Goal: Browse casually: Explore the website without a specific task or goal

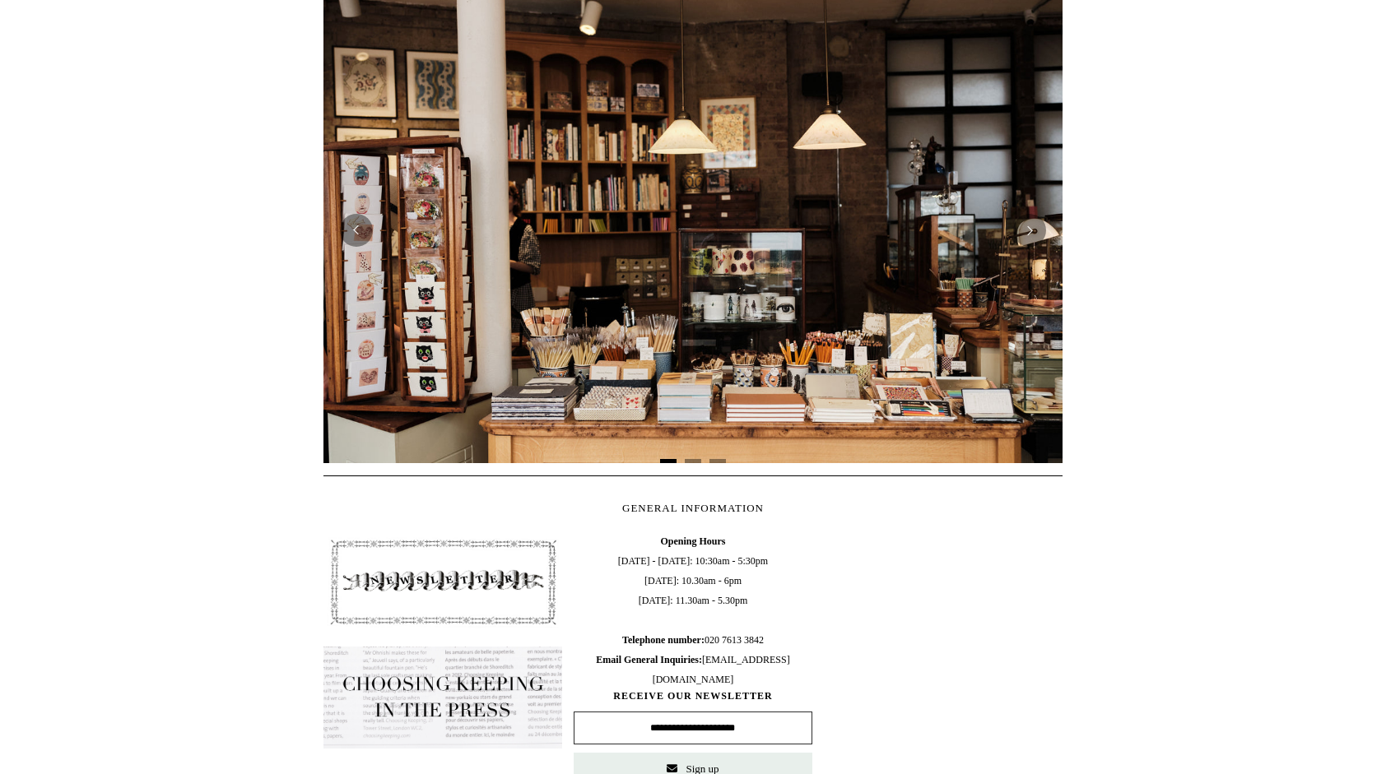
scroll to position [165, 0]
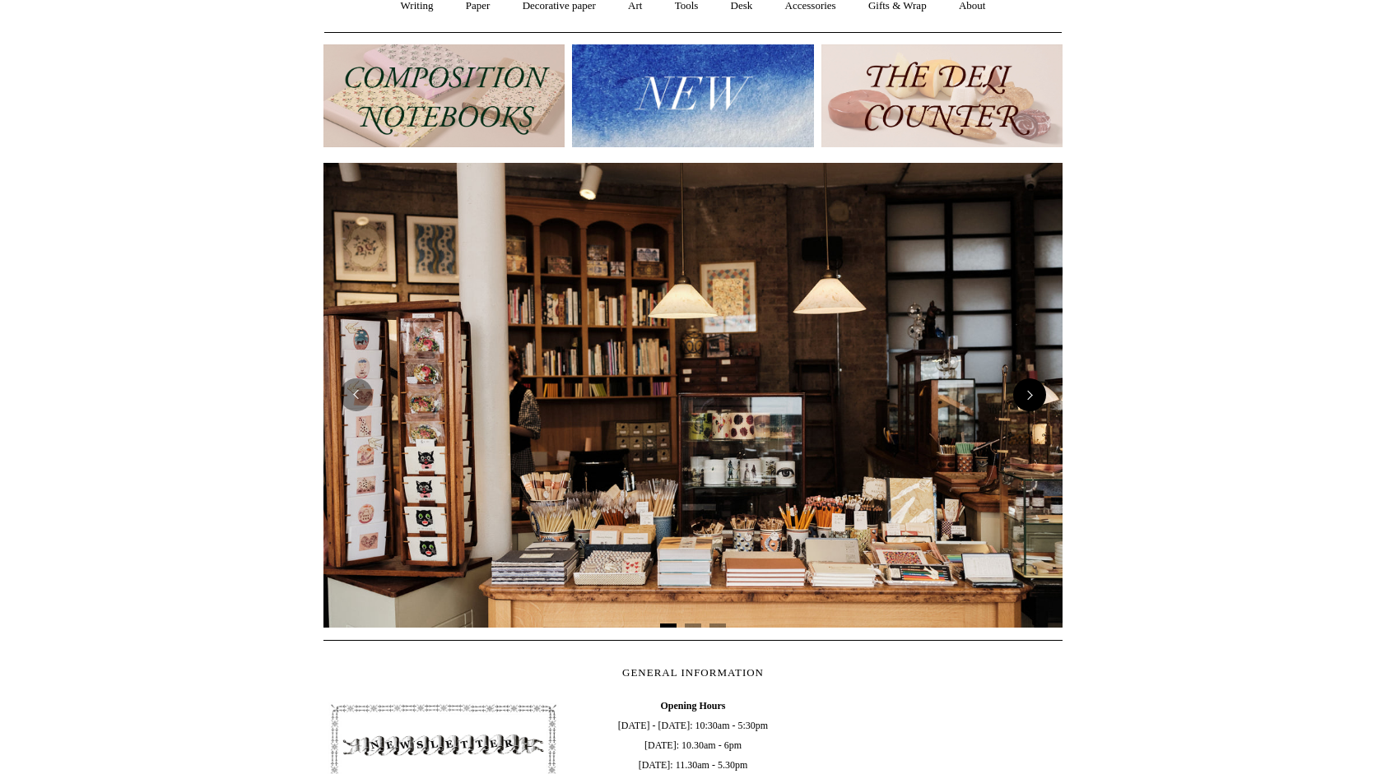
click at [1029, 392] on button "Next" at bounding box center [1029, 395] width 33 height 33
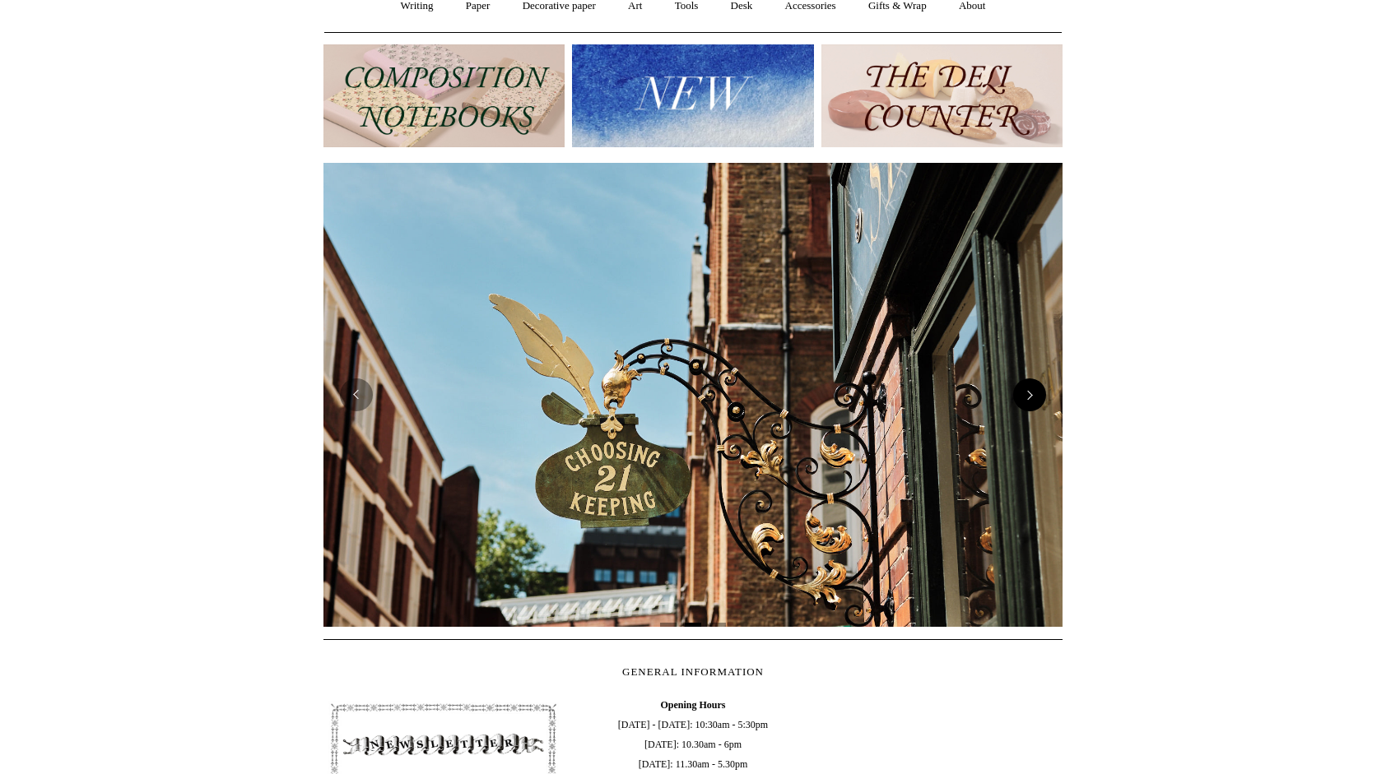
click at [1029, 392] on button "Next" at bounding box center [1029, 395] width 33 height 33
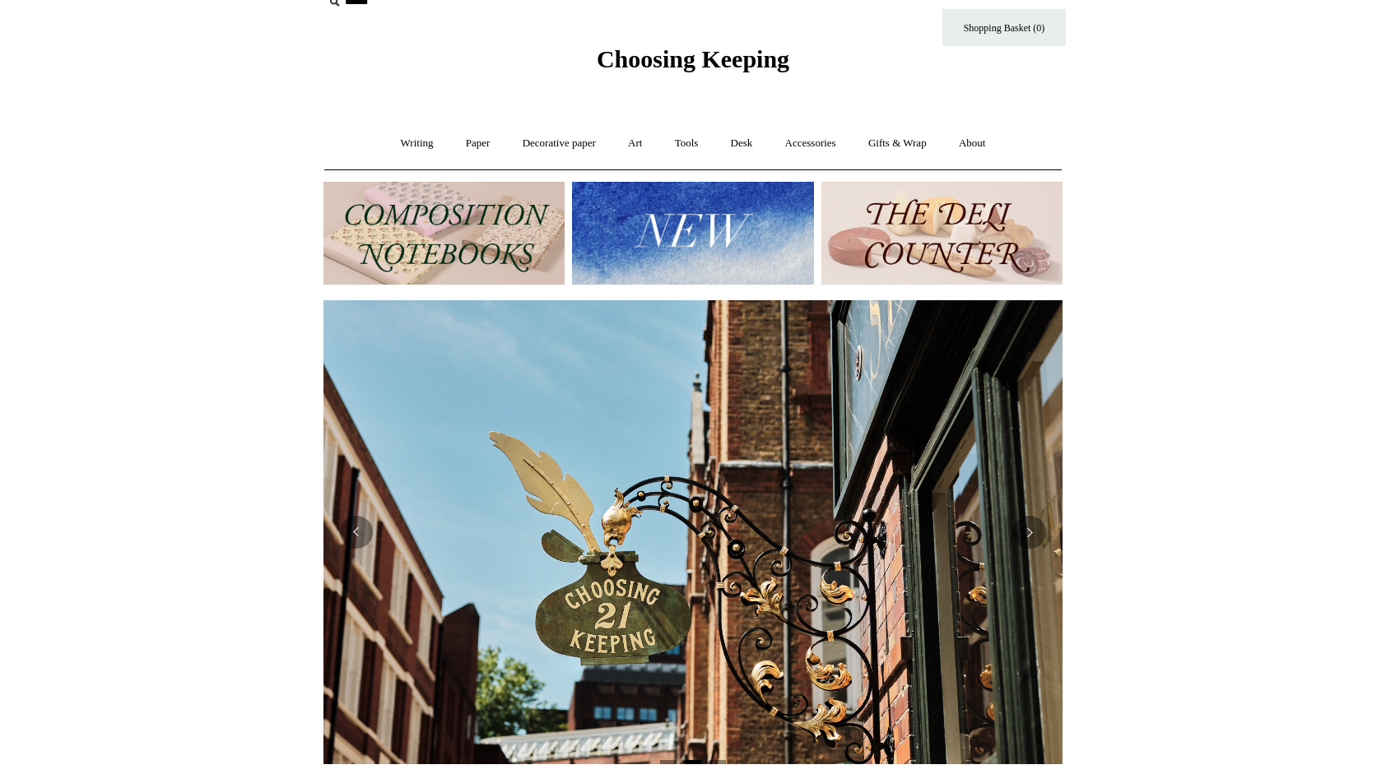
scroll to position [0, 0]
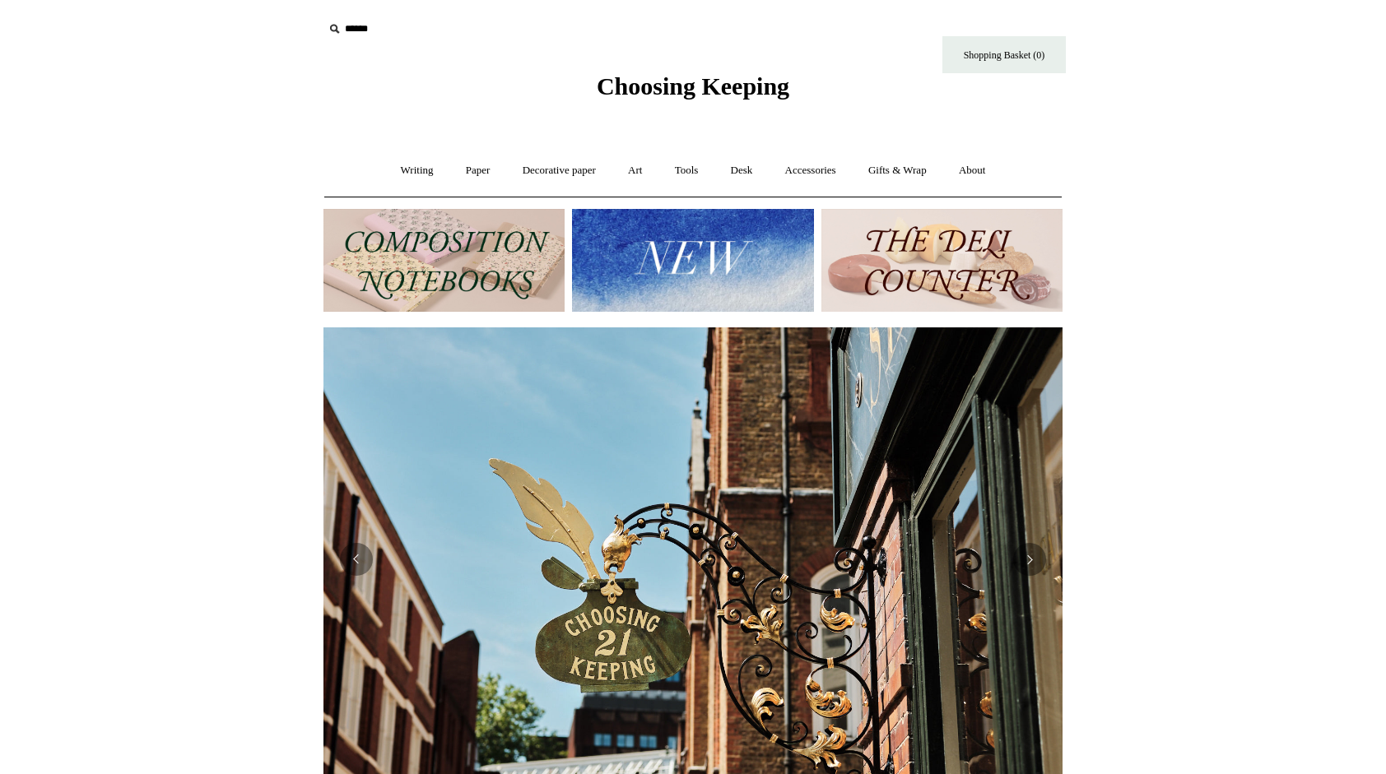
click at [697, 270] on img at bounding box center [692, 260] width 241 height 103
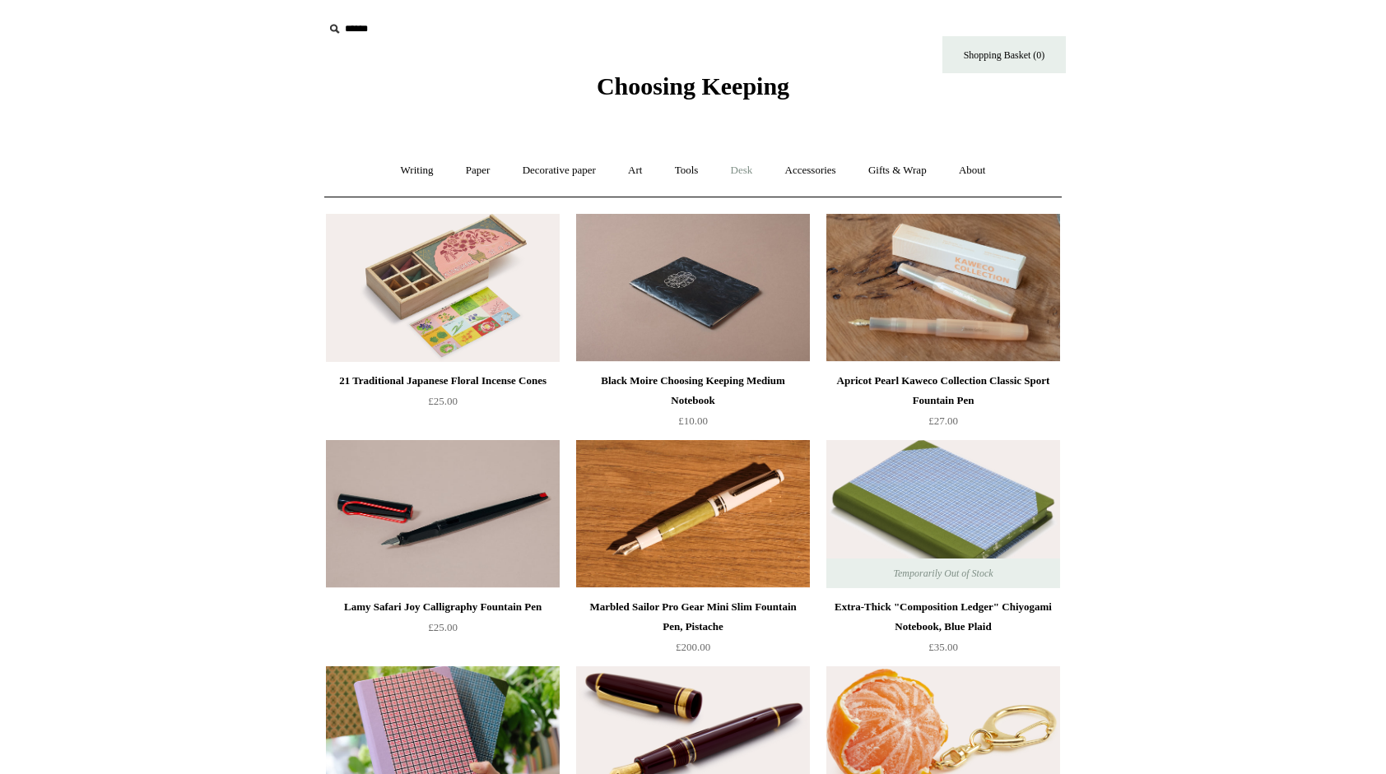
click at [738, 167] on link "Desk +" at bounding box center [742, 171] width 52 height 44
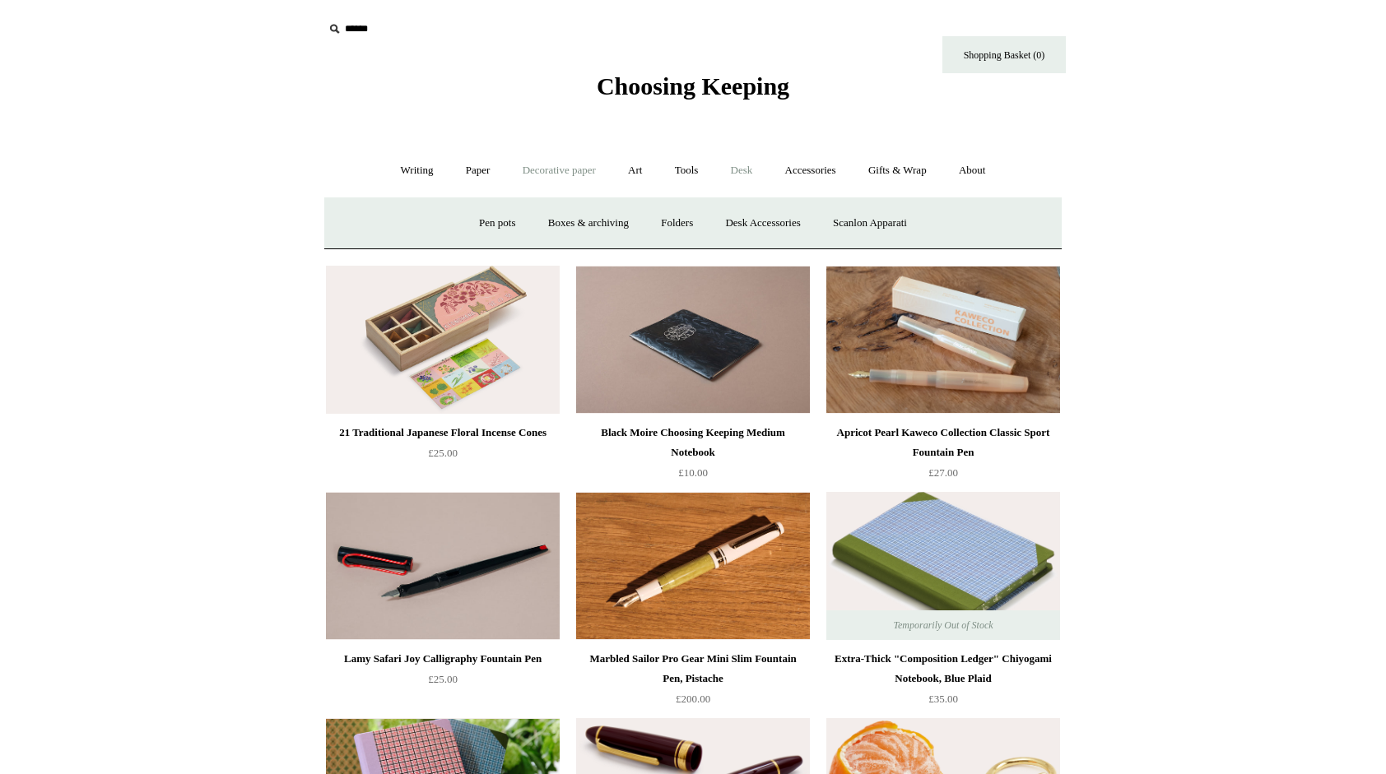
click at [528, 173] on link "Decorative paper +" at bounding box center [559, 171] width 103 height 44
click at [727, 221] on link "[PERSON_NAME]" at bounding box center [727, 224] width 114 height 44
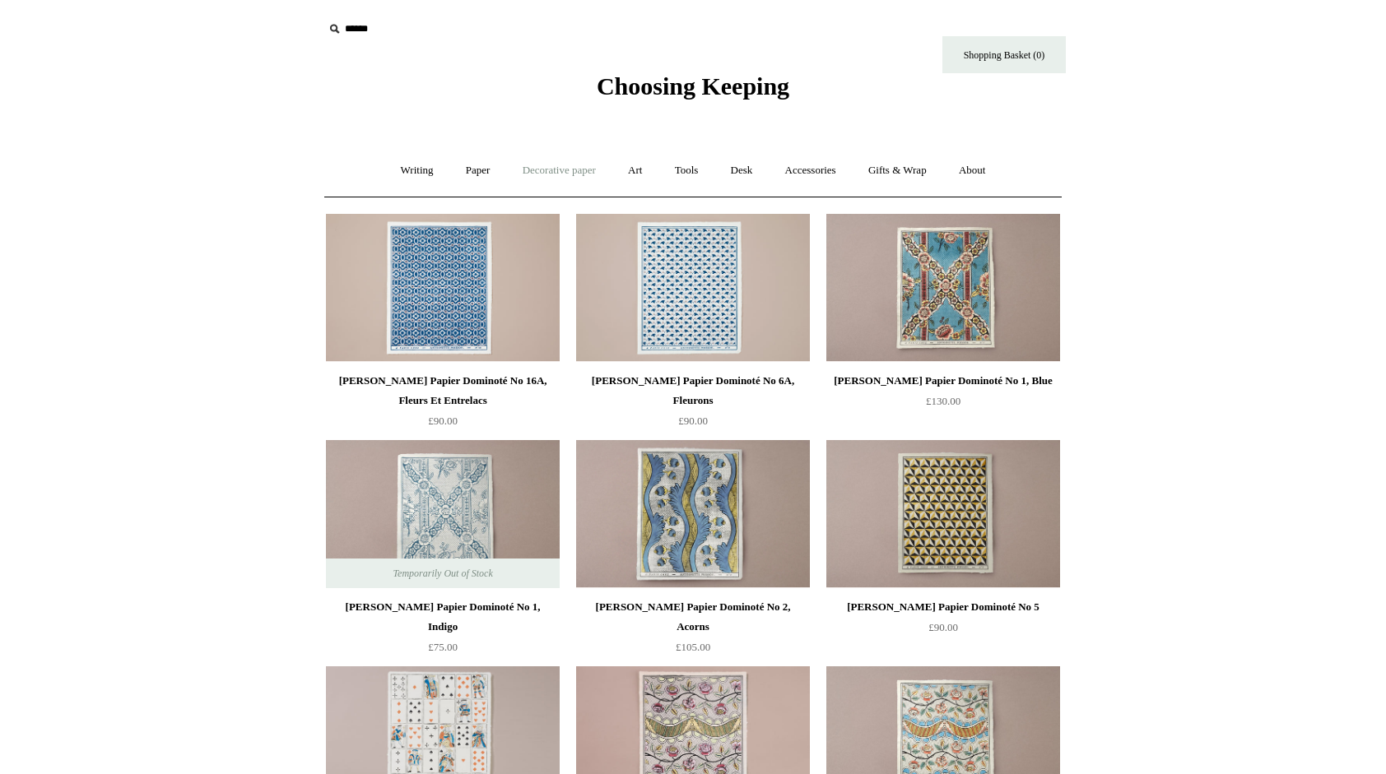
click at [539, 174] on link "Decorative paper +" at bounding box center [559, 171] width 103 height 44
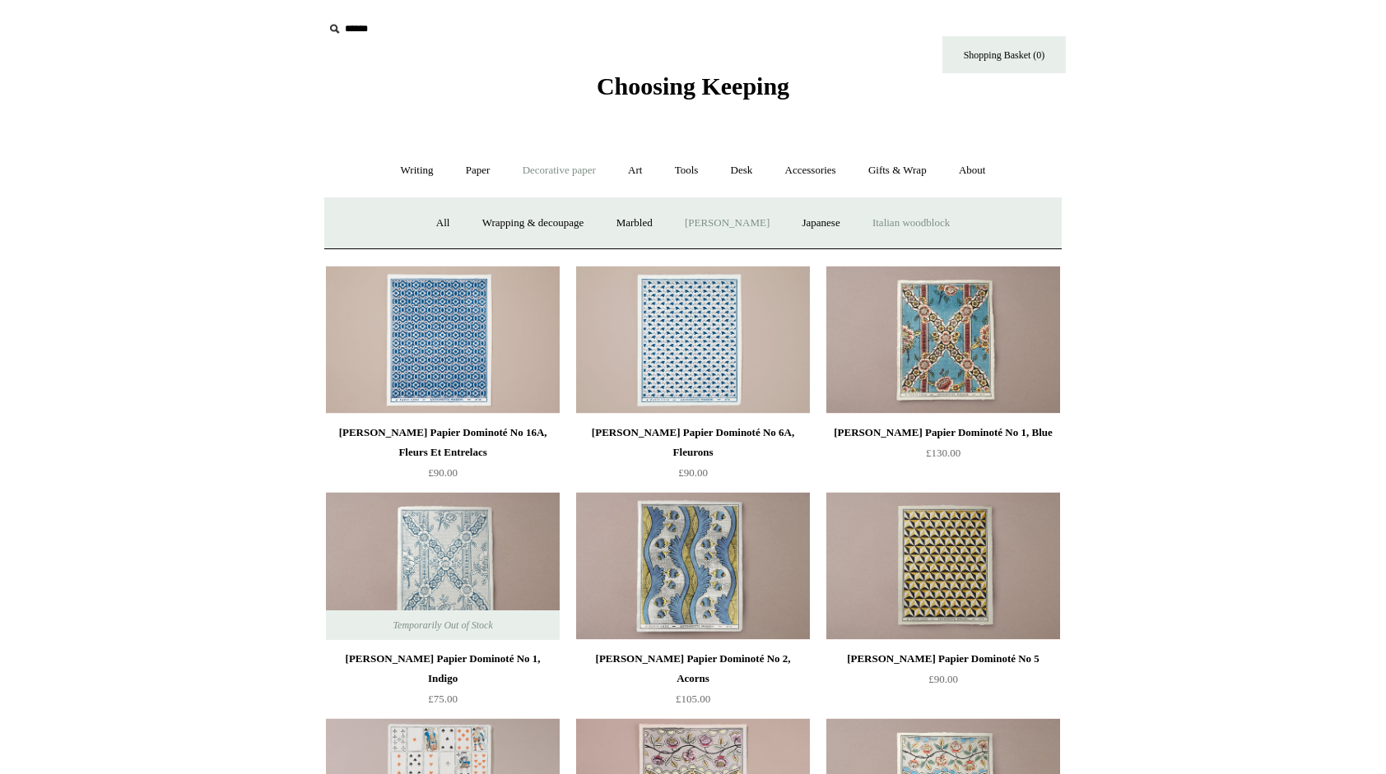
click at [899, 226] on link "Italian woodblock" at bounding box center [910, 224] width 107 height 44
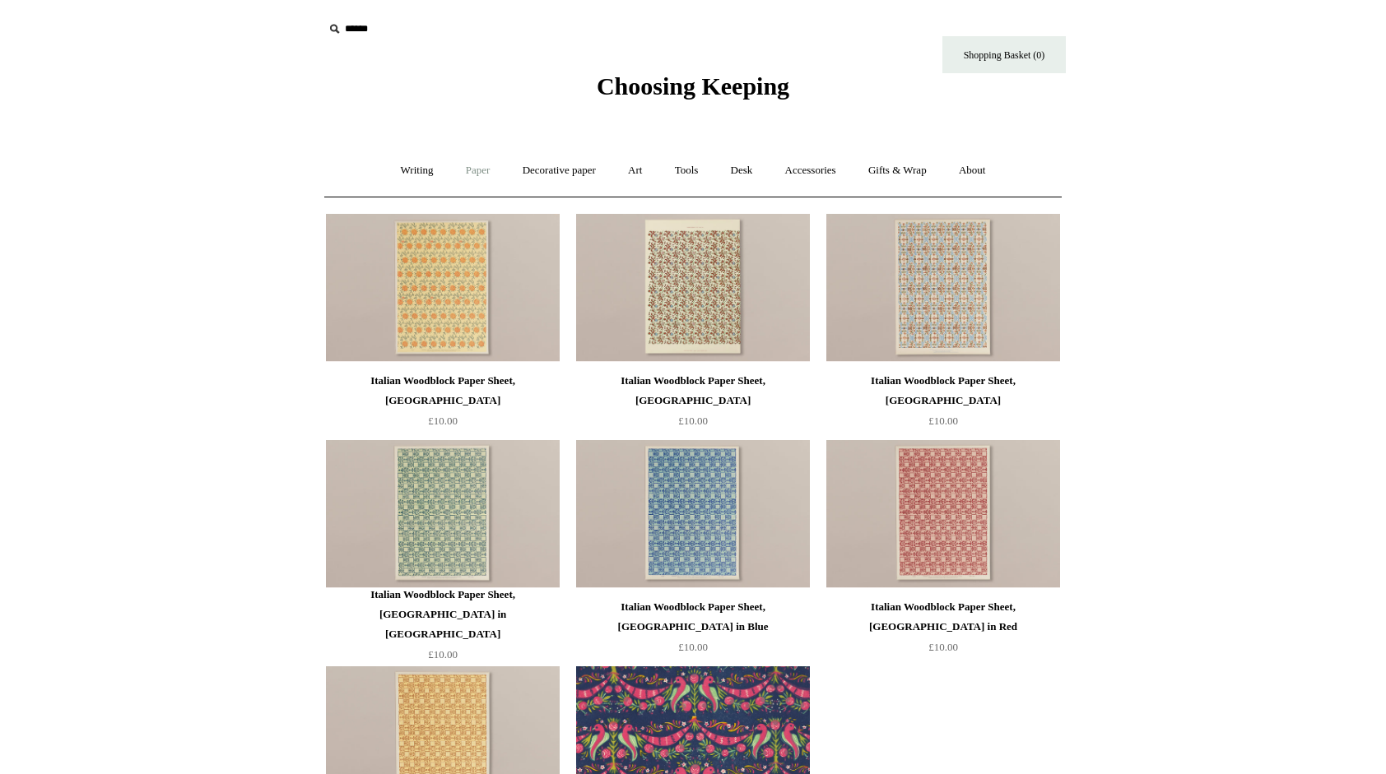
click at [465, 171] on link "Paper +" at bounding box center [478, 171] width 54 height 44
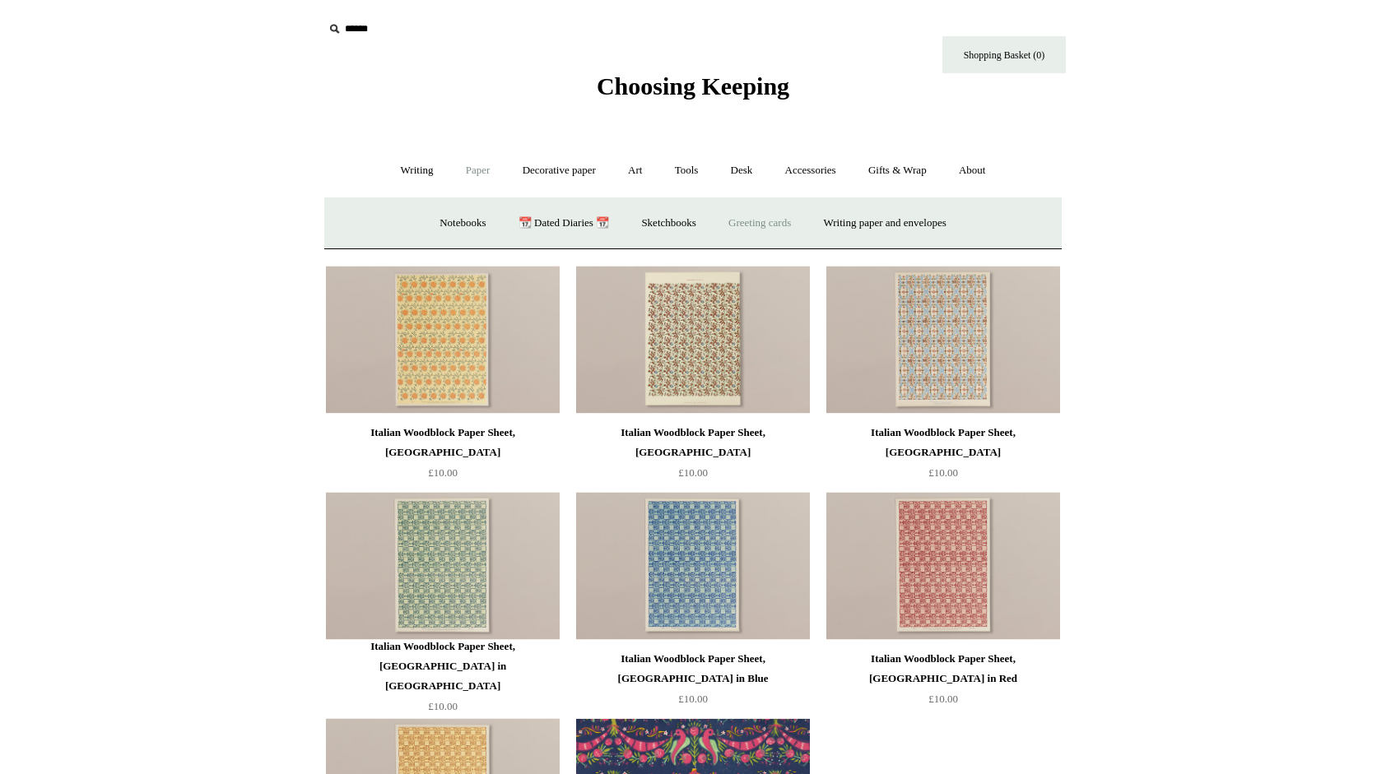
click at [746, 235] on link "Greeting cards +" at bounding box center [759, 224] width 92 height 44
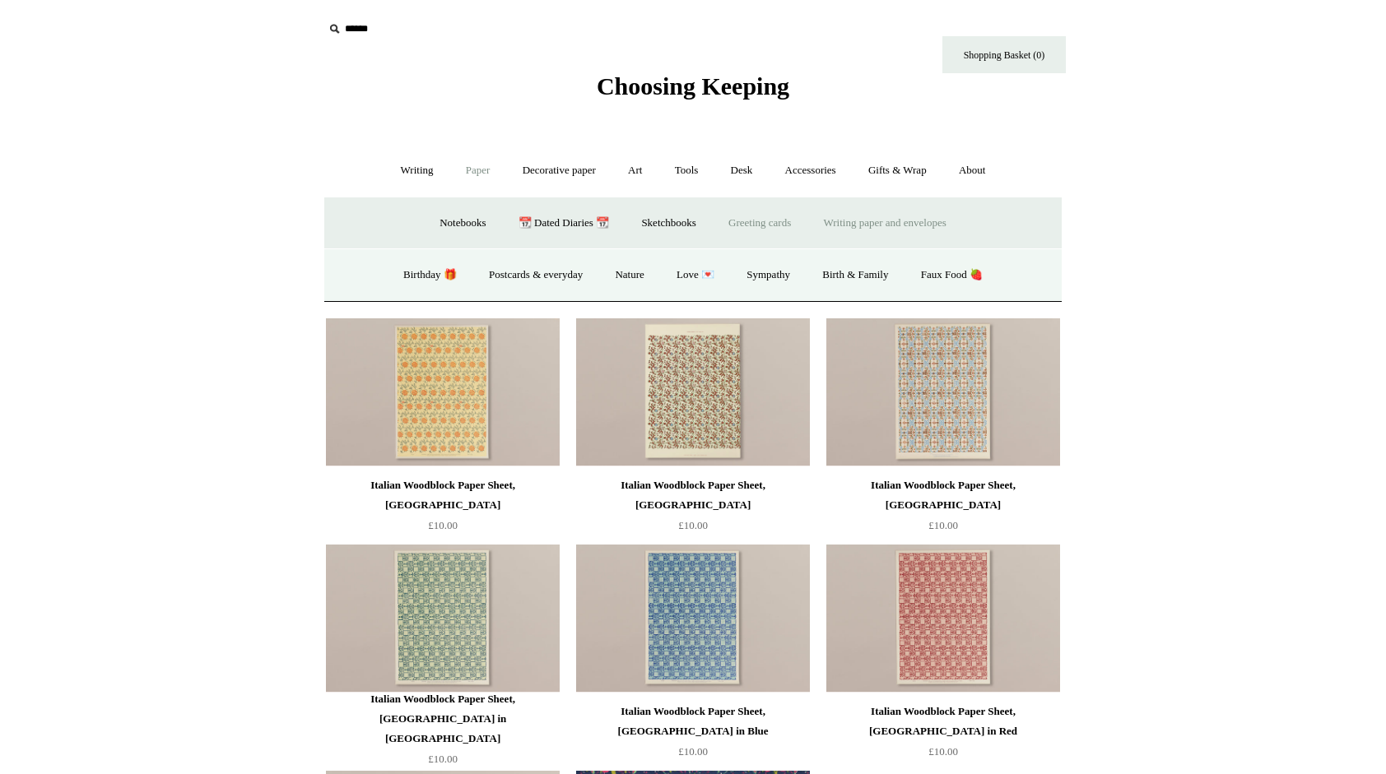
click at [890, 225] on link "Writing paper and envelopes +" at bounding box center [885, 224] width 152 height 44
click at [510, 286] on link "All" at bounding box center [521, 275] width 44 height 44
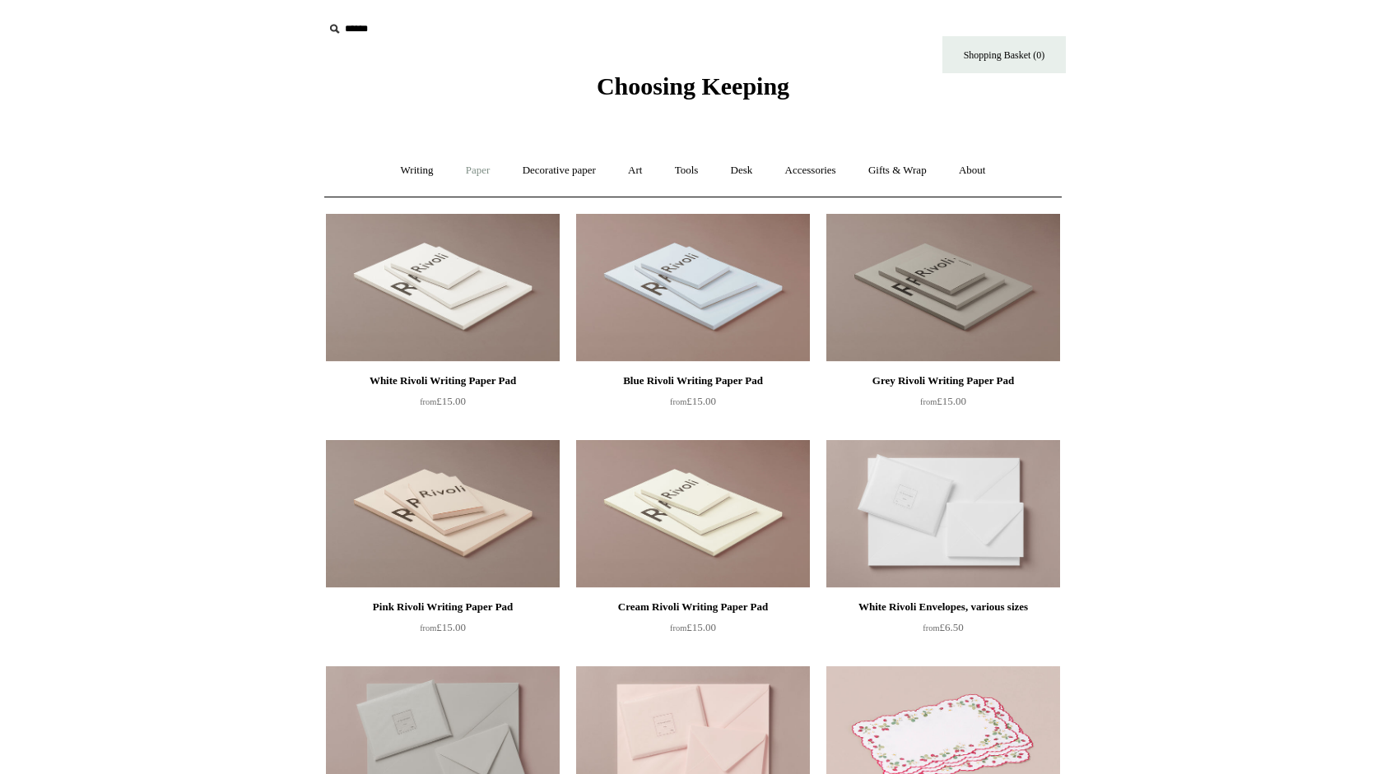
click at [451, 176] on link "Paper +" at bounding box center [478, 171] width 54 height 44
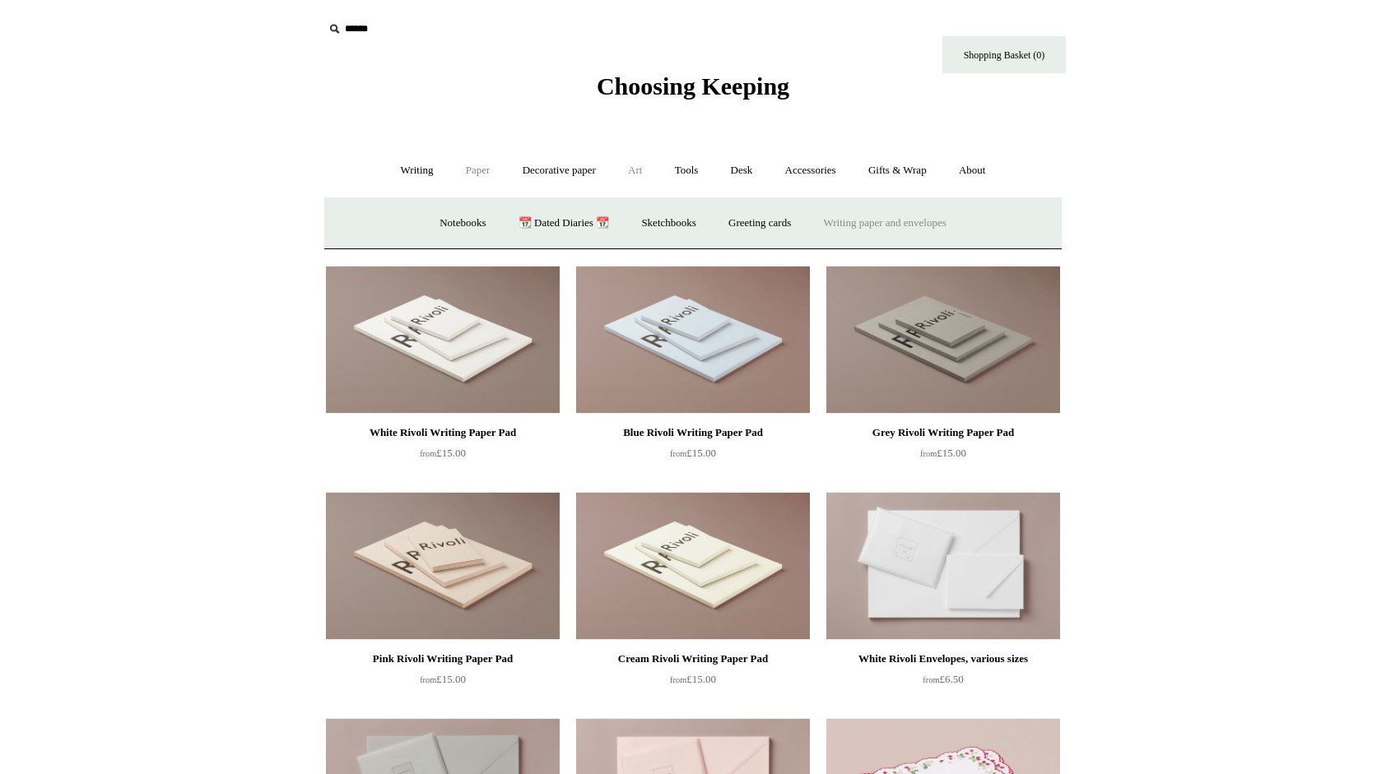
click at [654, 170] on link "Art +" at bounding box center [635, 171] width 44 height 44
click at [482, 177] on link "Paper +" at bounding box center [478, 171] width 54 height 44
click at [400, 178] on link "Writing +" at bounding box center [417, 171] width 63 height 44
click at [479, 176] on link "Paper +" at bounding box center [478, 171] width 54 height 44
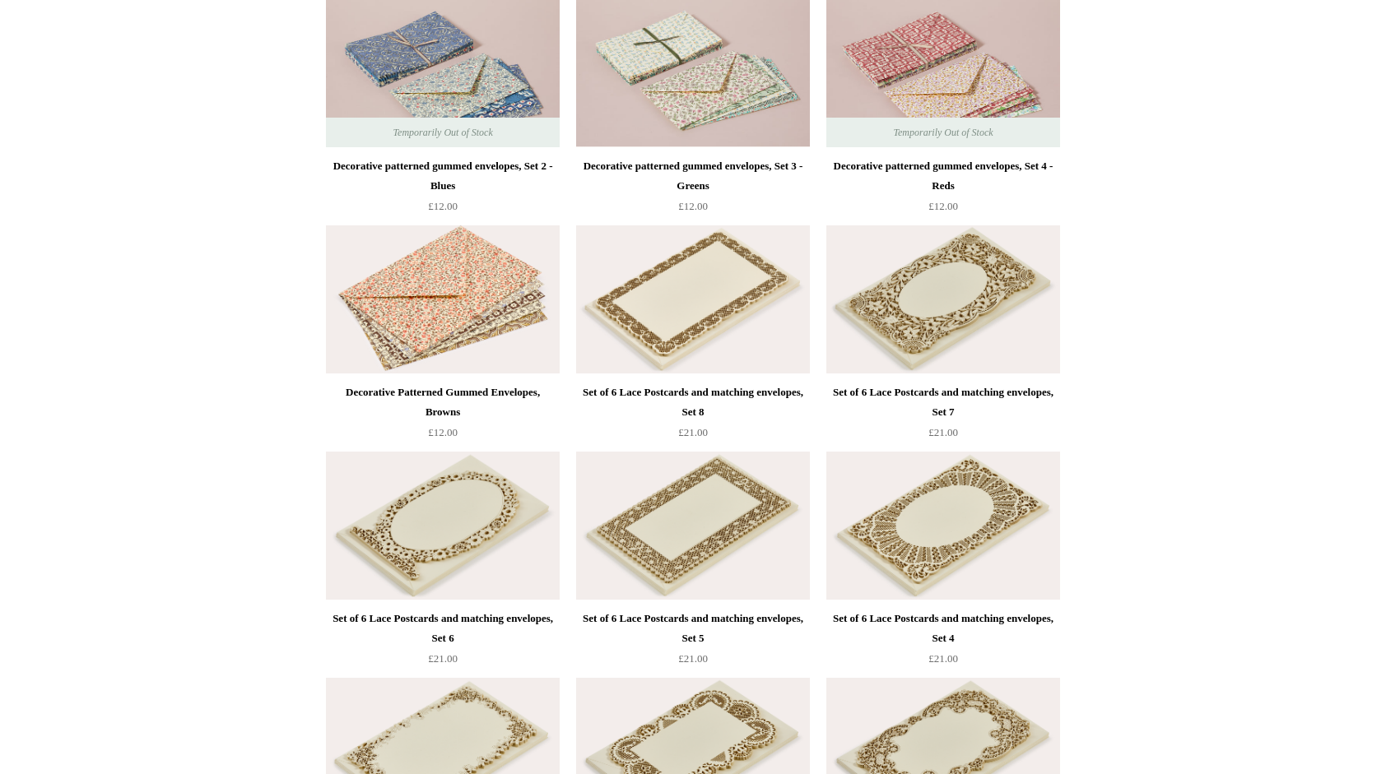
scroll to position [2469, 0]
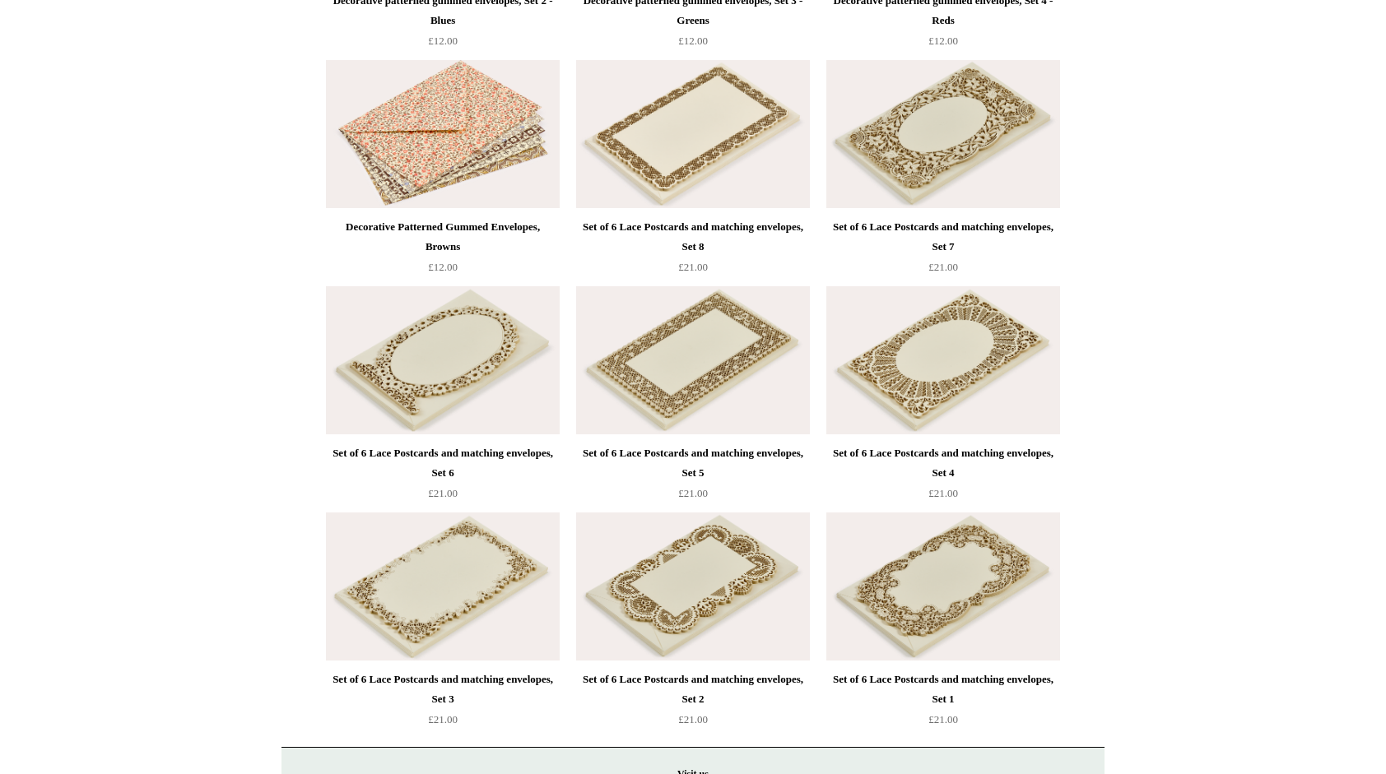
click at [714, 583] on img at bounding box center [693, 587] width 234 height 148
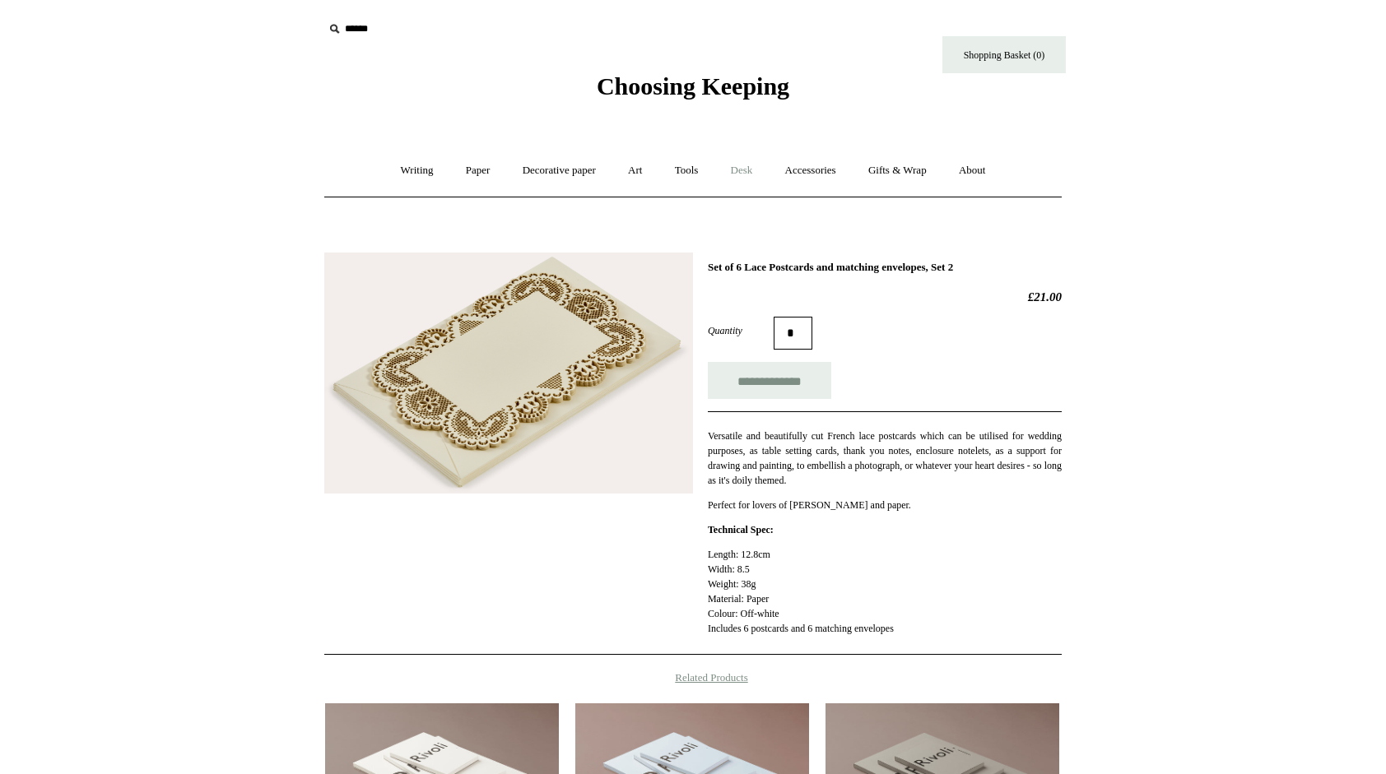
click at [742, 167] on link "Desk +" at bounding box center [742, 171] width 52 height 44
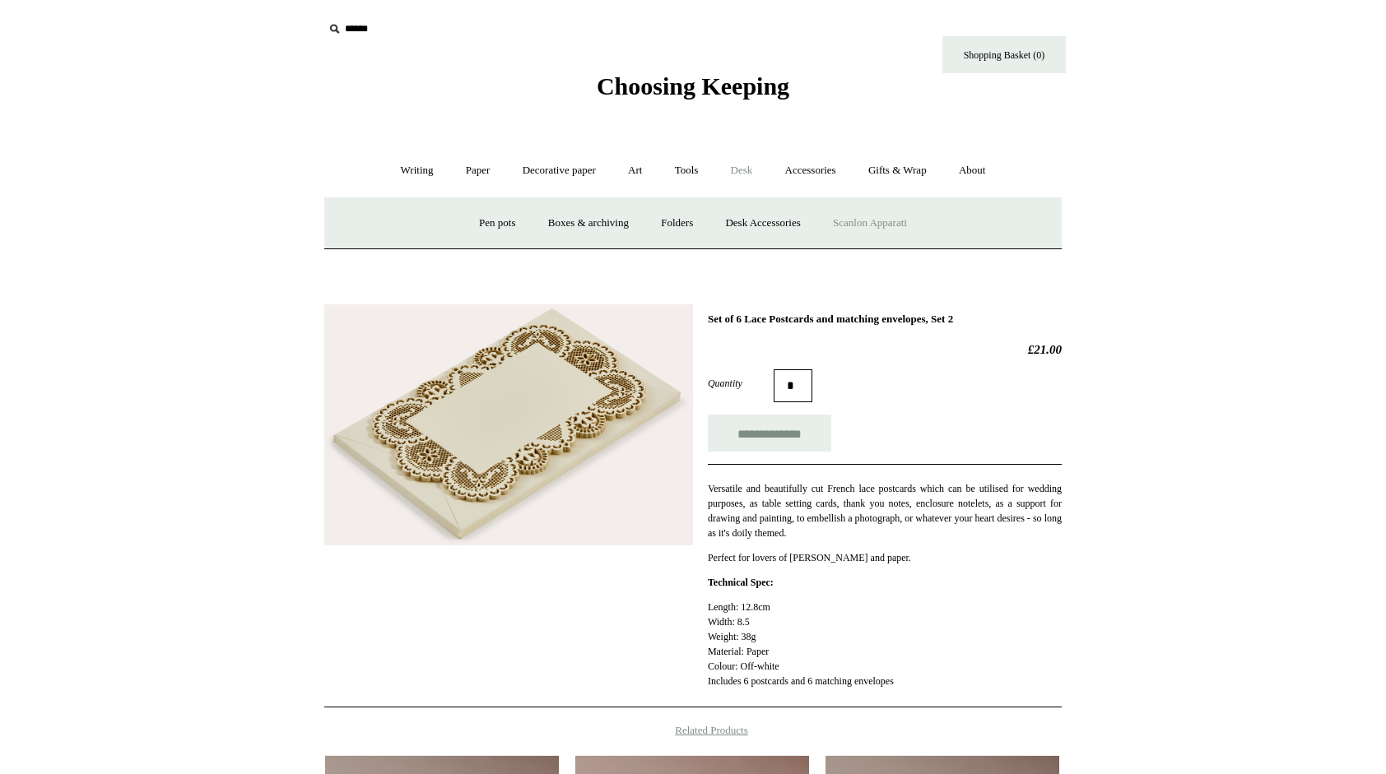
click at [860, 230] on link "Scanlon Apparati" at bounding box center [870, 224] width 104 height 44
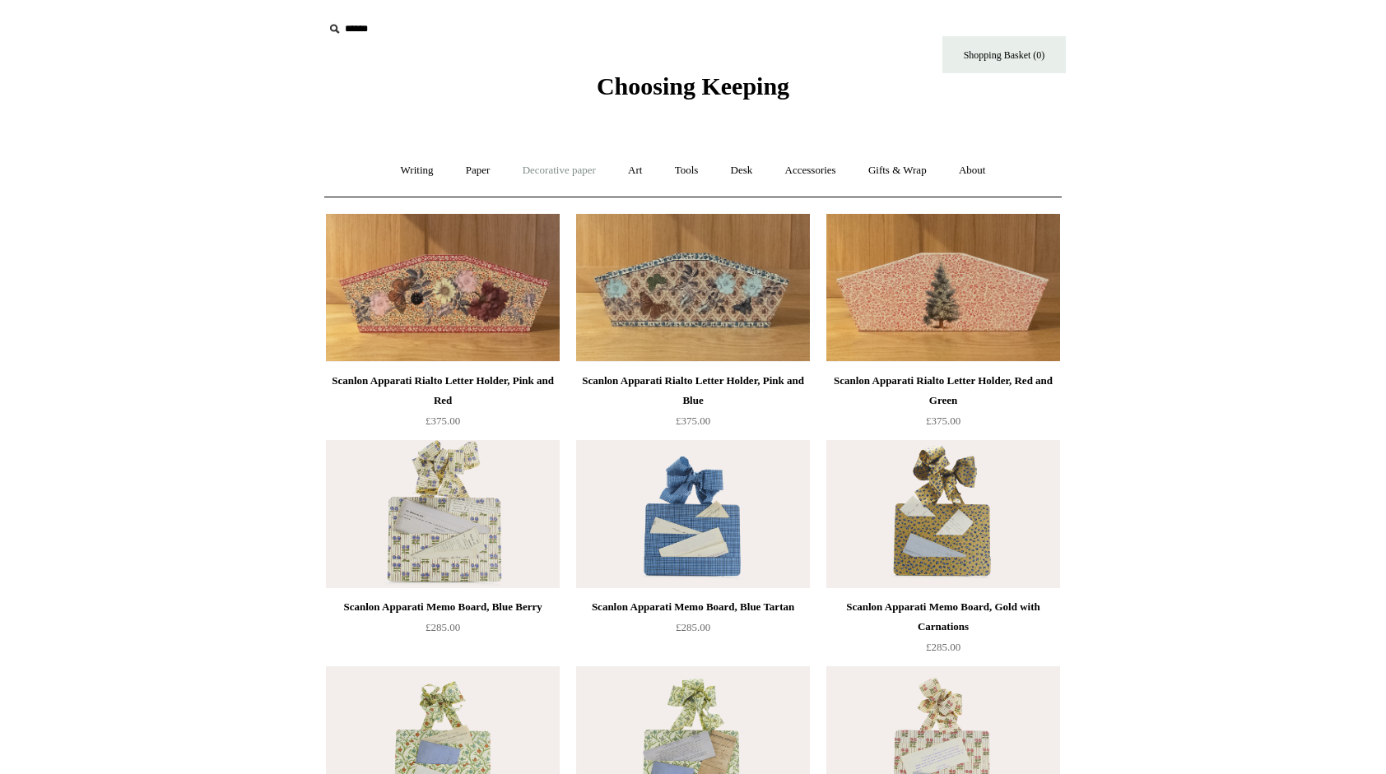
click at [513, 183] on link "Decorative paper +" at bounding box center [559, 171] width 103 height 44
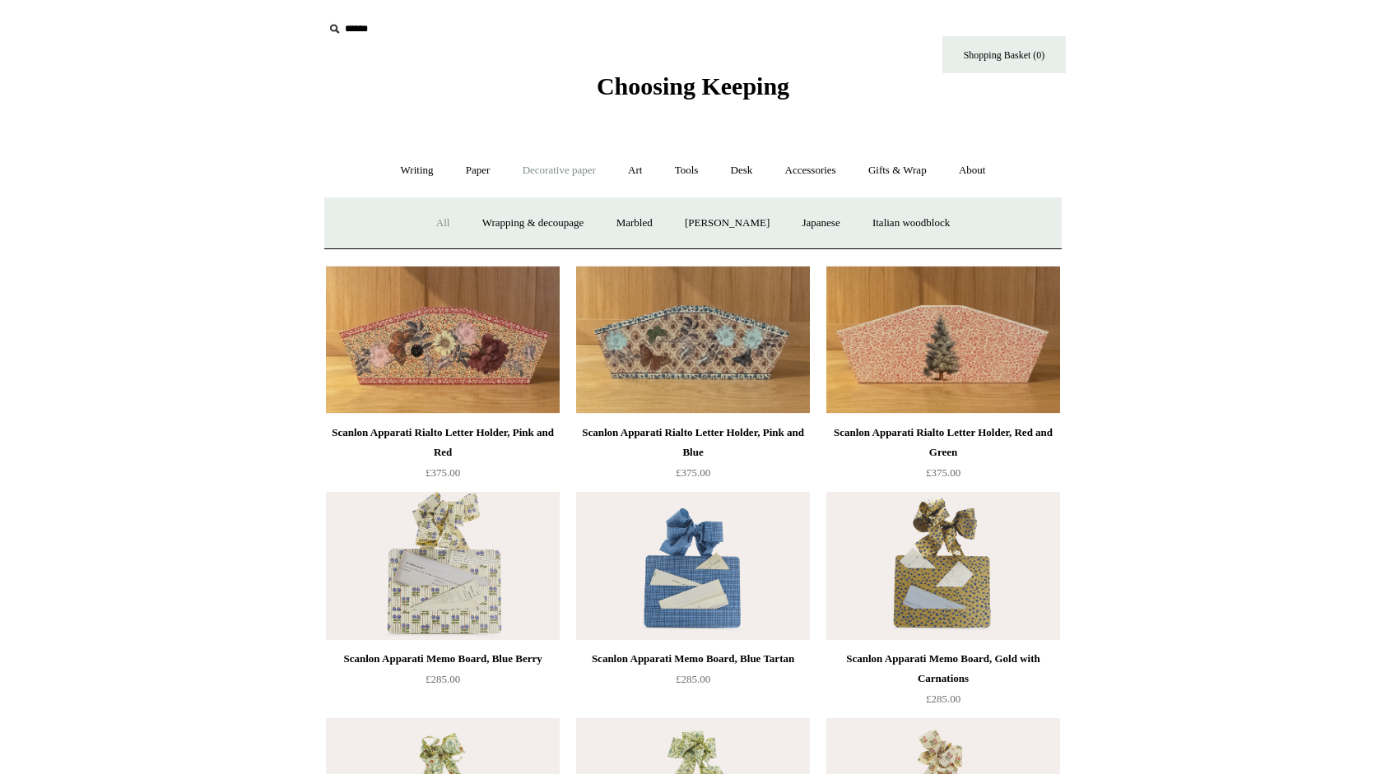
click at [437, 216] on link "All" at bounding box center [443, 224] width 44 height 44
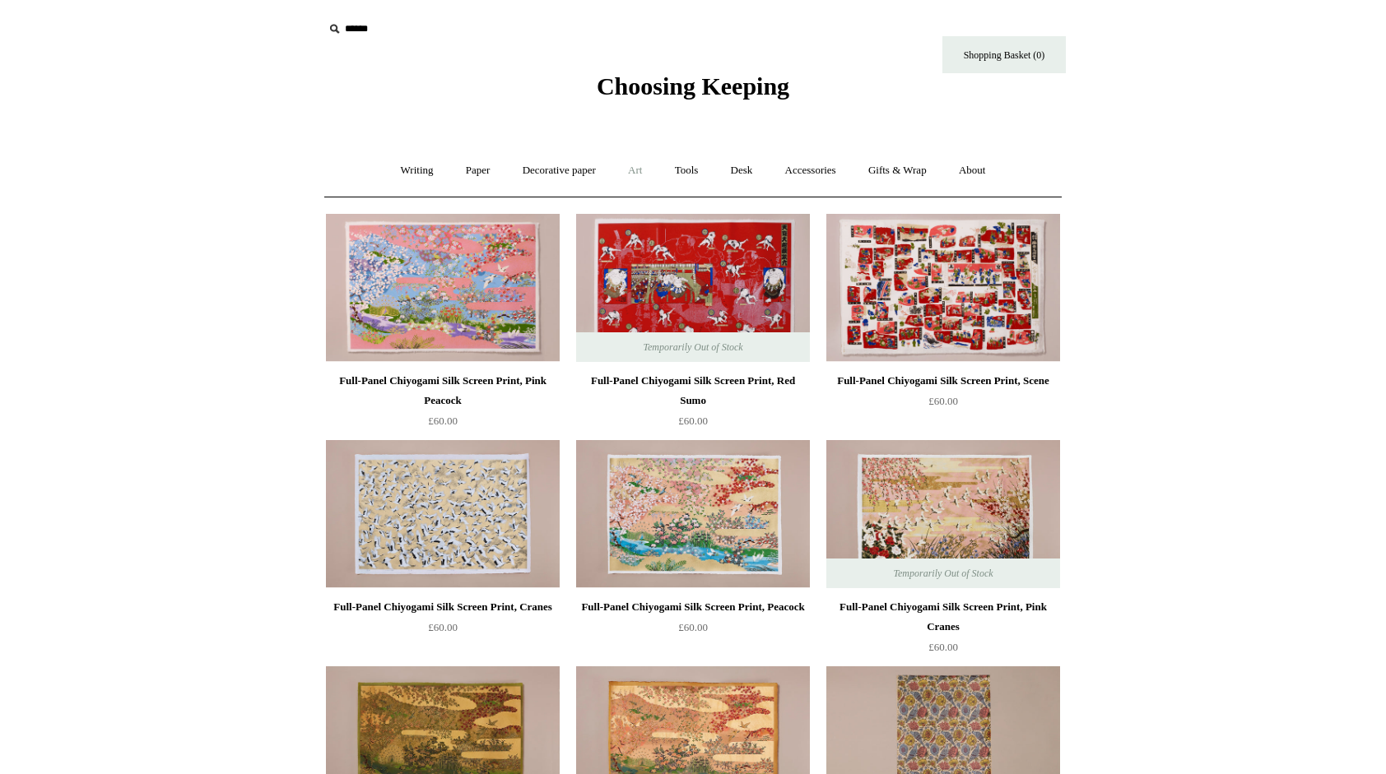
click at [641, 172] on link "Art +" at bounding box center [635, 171] width 44 height 44
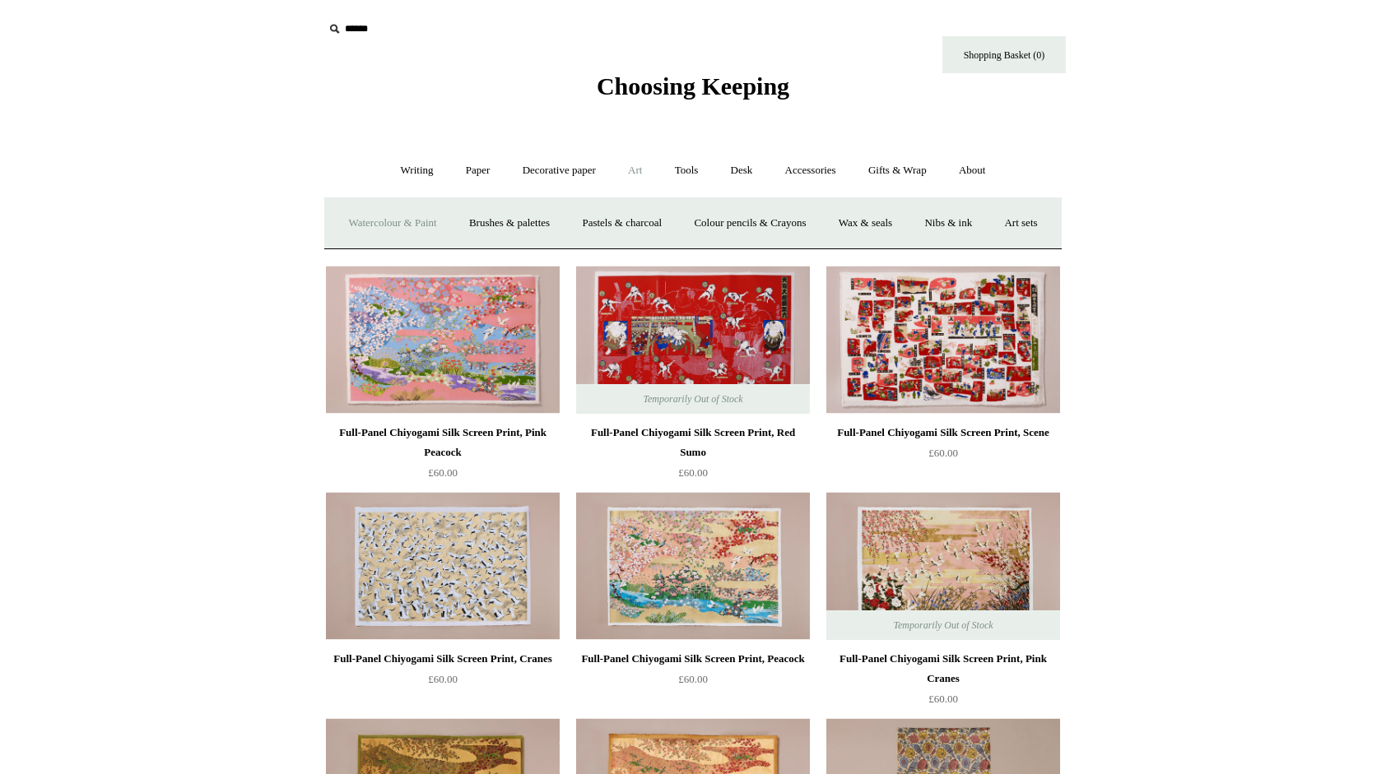
click at [423, 223] on link "Watercolour & Paint" at bounding box center [392, 224] width 118 height 44
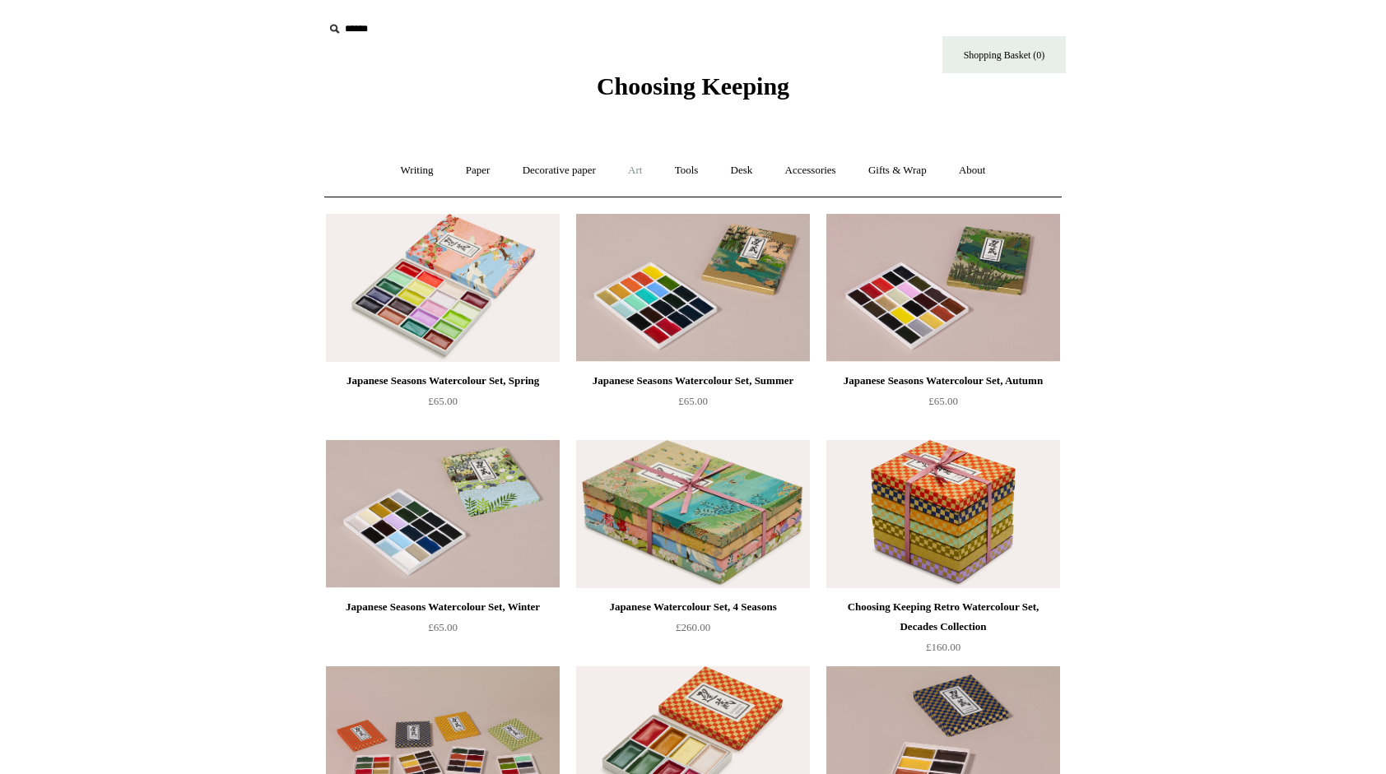
click at [627, 163] on link "Art +" at bounding box center [635, 171] width 44 height 44
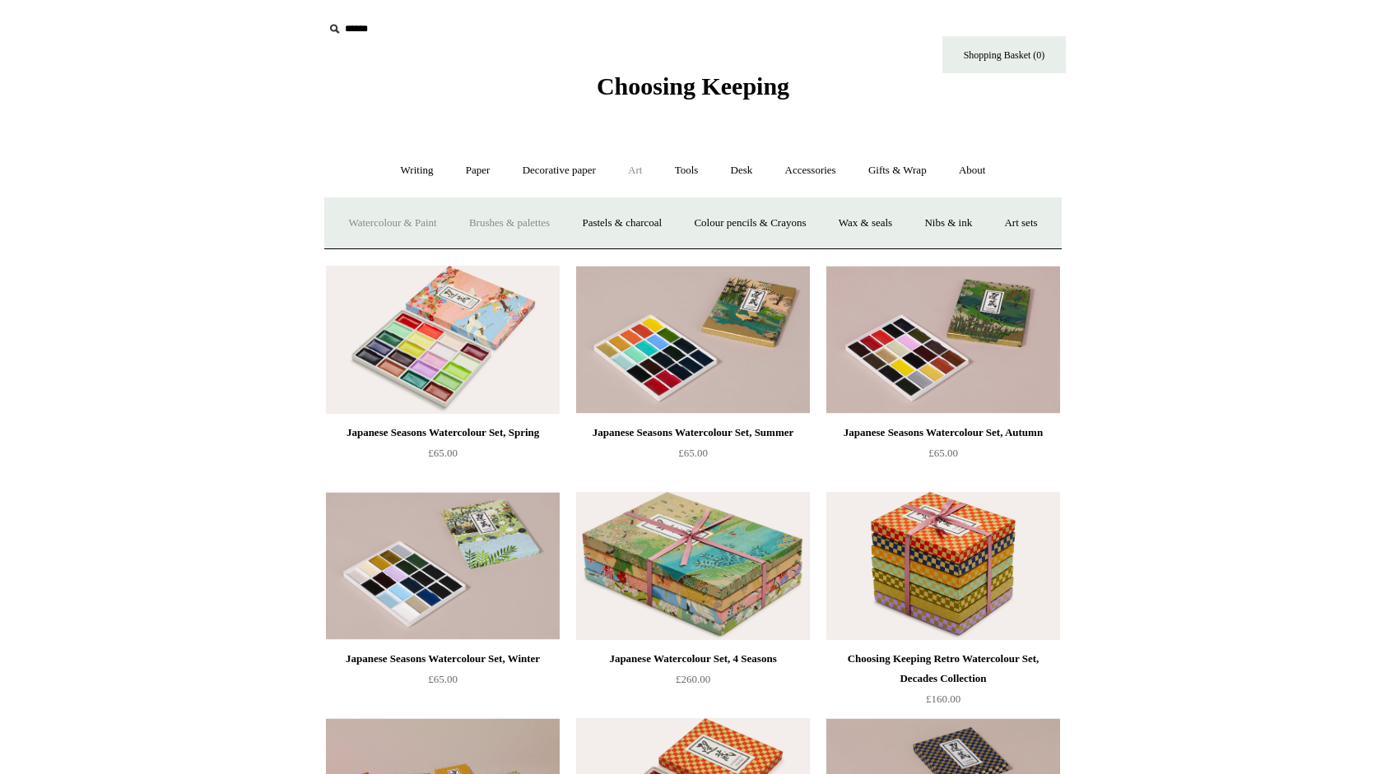
click at [563, 235] on link "Brushes & palettes" at bounding box center [509, 224] width 110 height 44
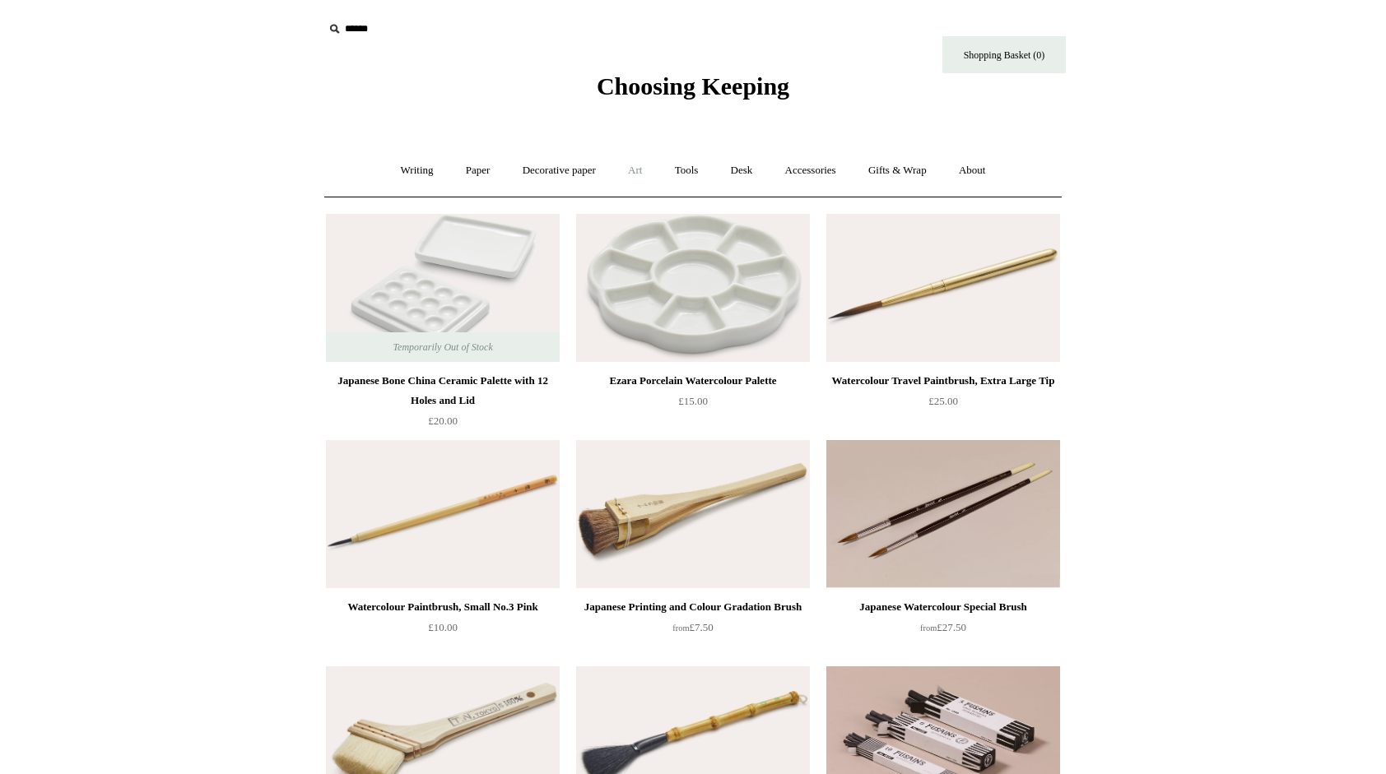
click at [641, 181] on link "Art +" at bounding box center [635, 171] width 44 height 44
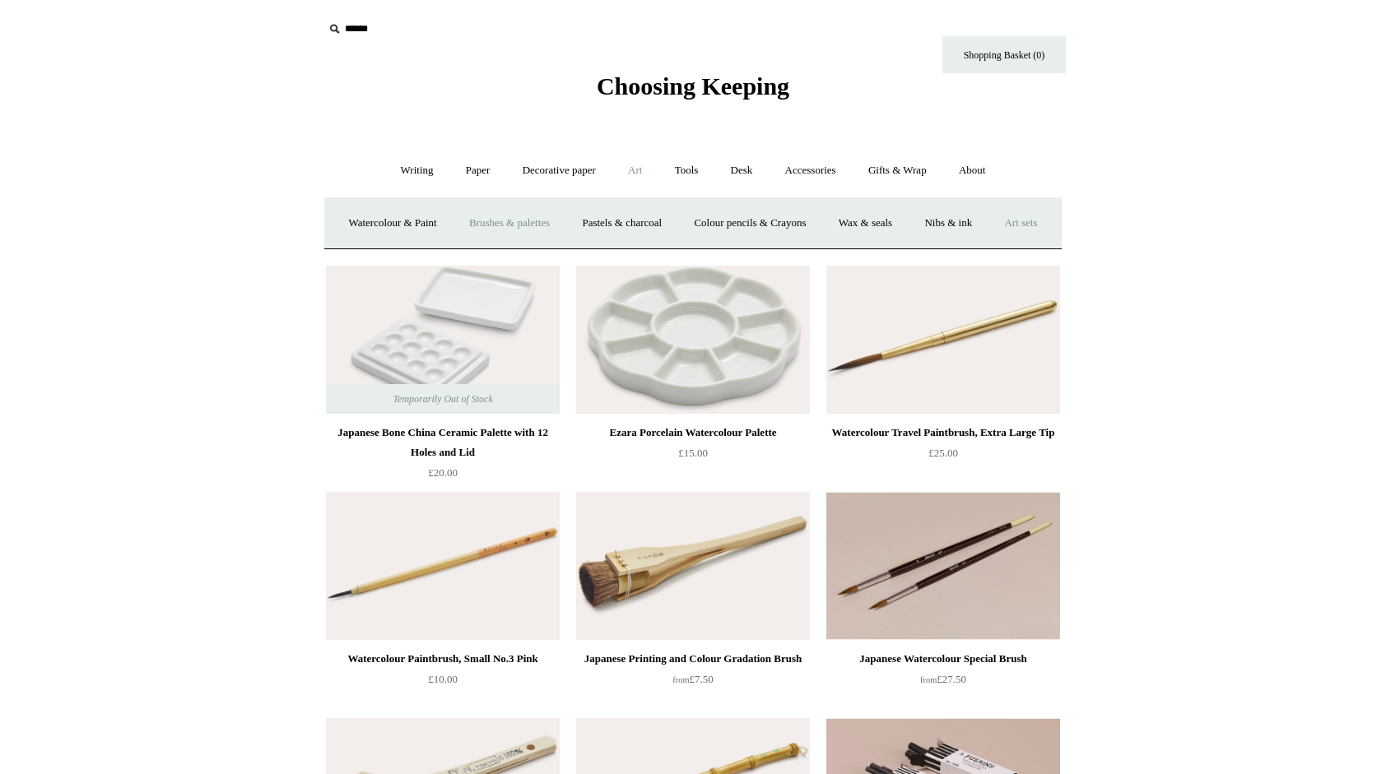
click at [989, 245] on link "Art sets" at bounding box center [1020, 224] width 63 height 44
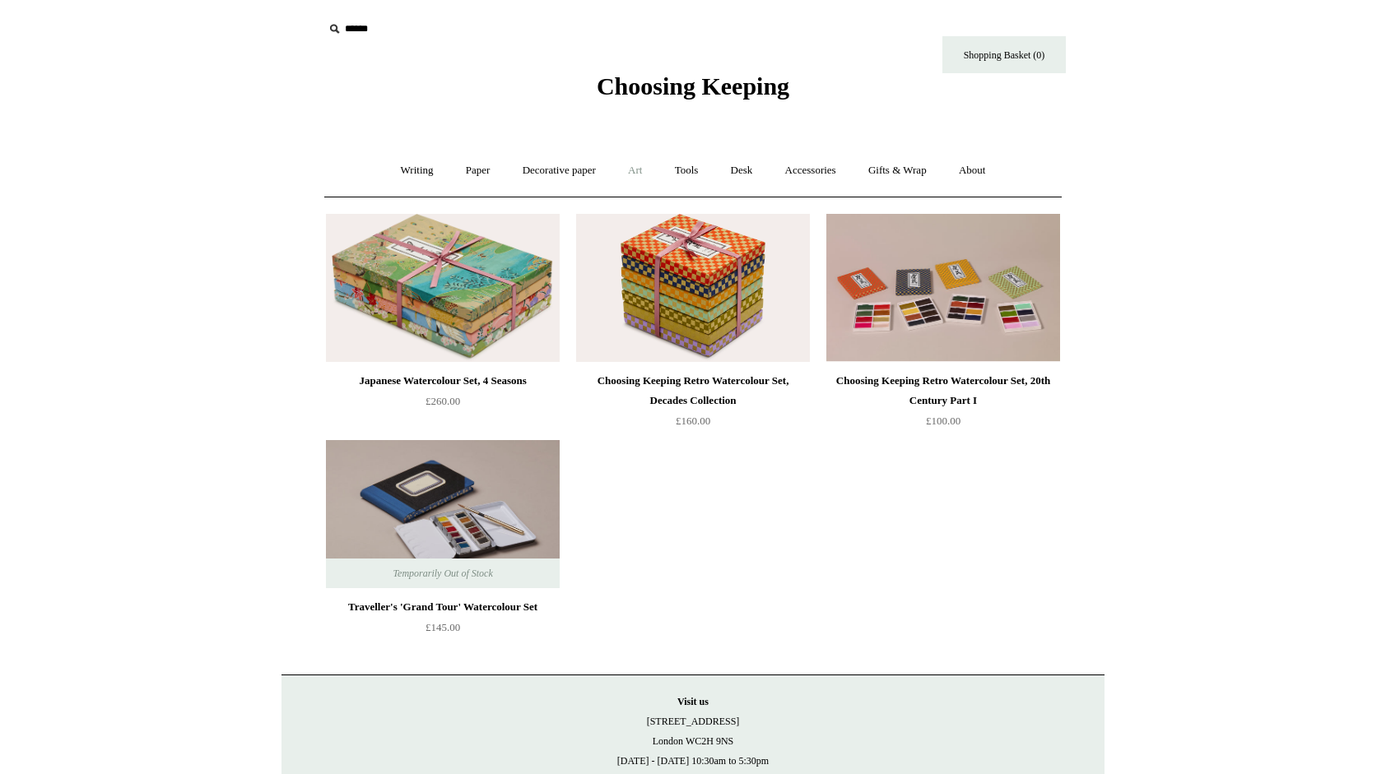
click at [636, 176] on link "Art +" at bounding box center [635, 171] width 44 height 44
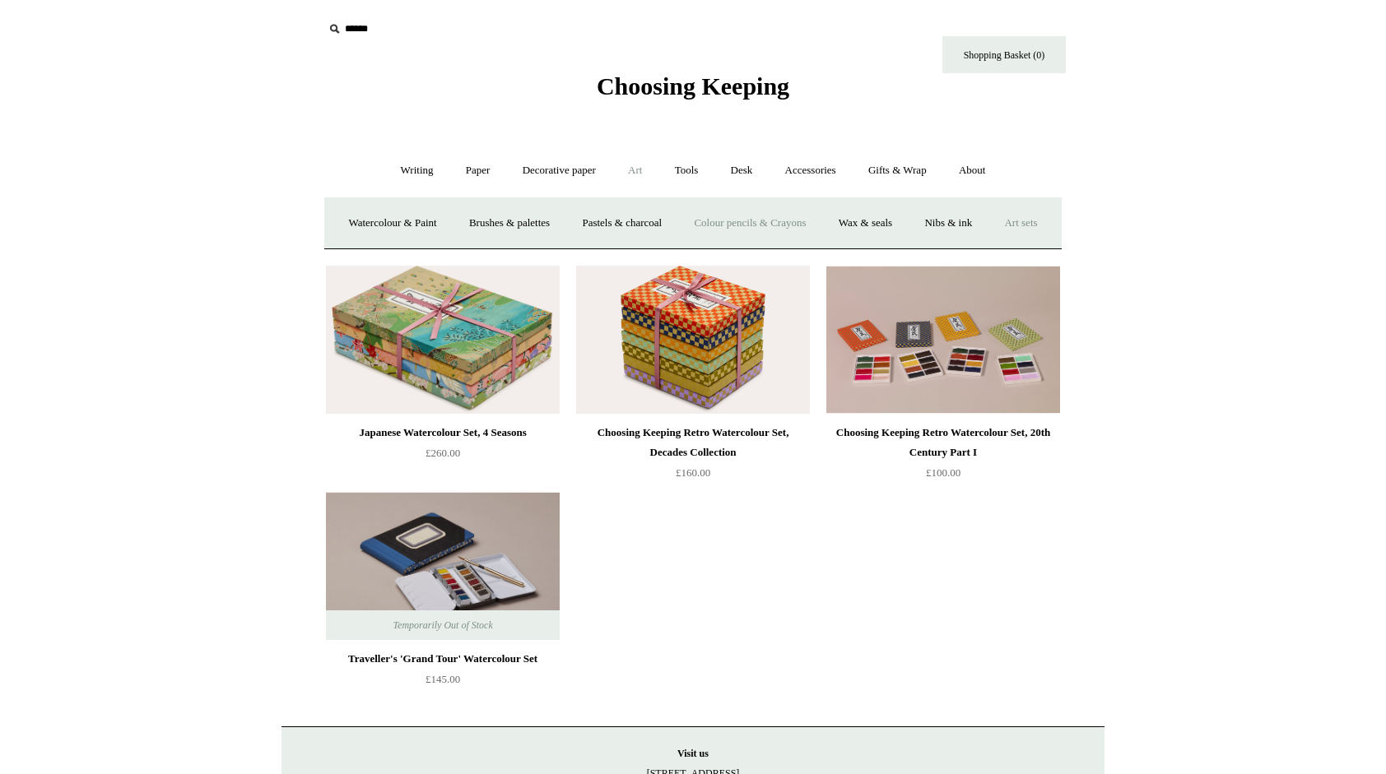
click at [783, 222] on link "Colour pencils & Crayons" at bounding box center [750, 224] width 142 height 44
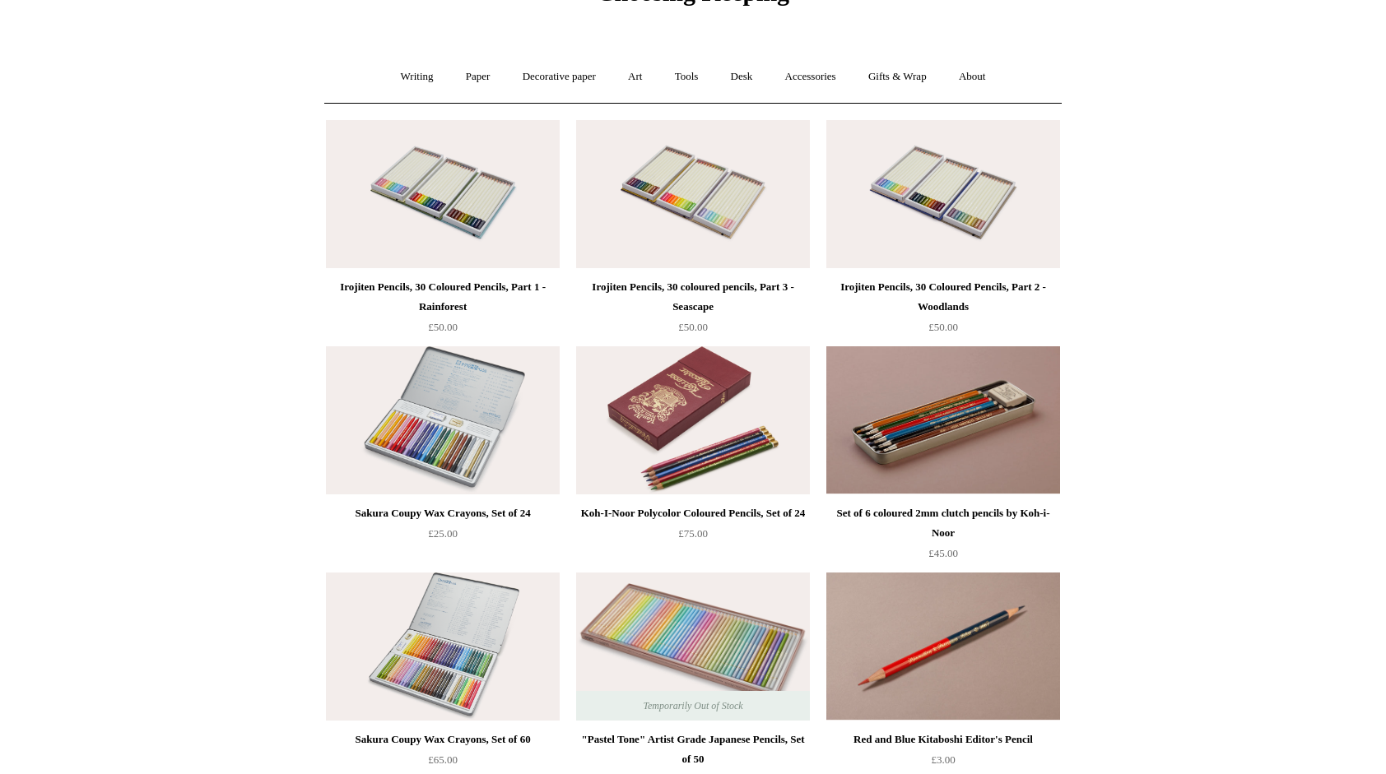
scroll to position [82, 0]
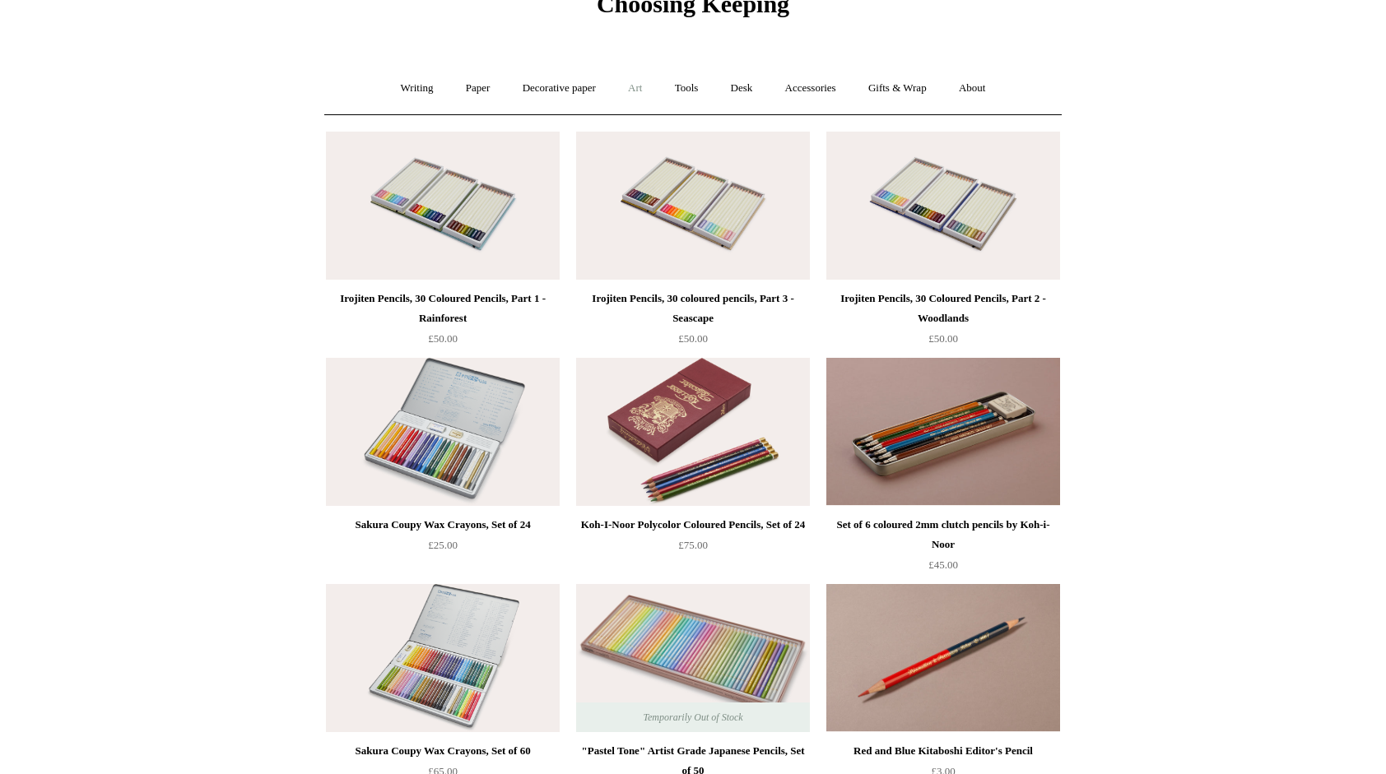
click at [643, 95] on link "Art +" at bounding box center [635, 89] width 44 height 44
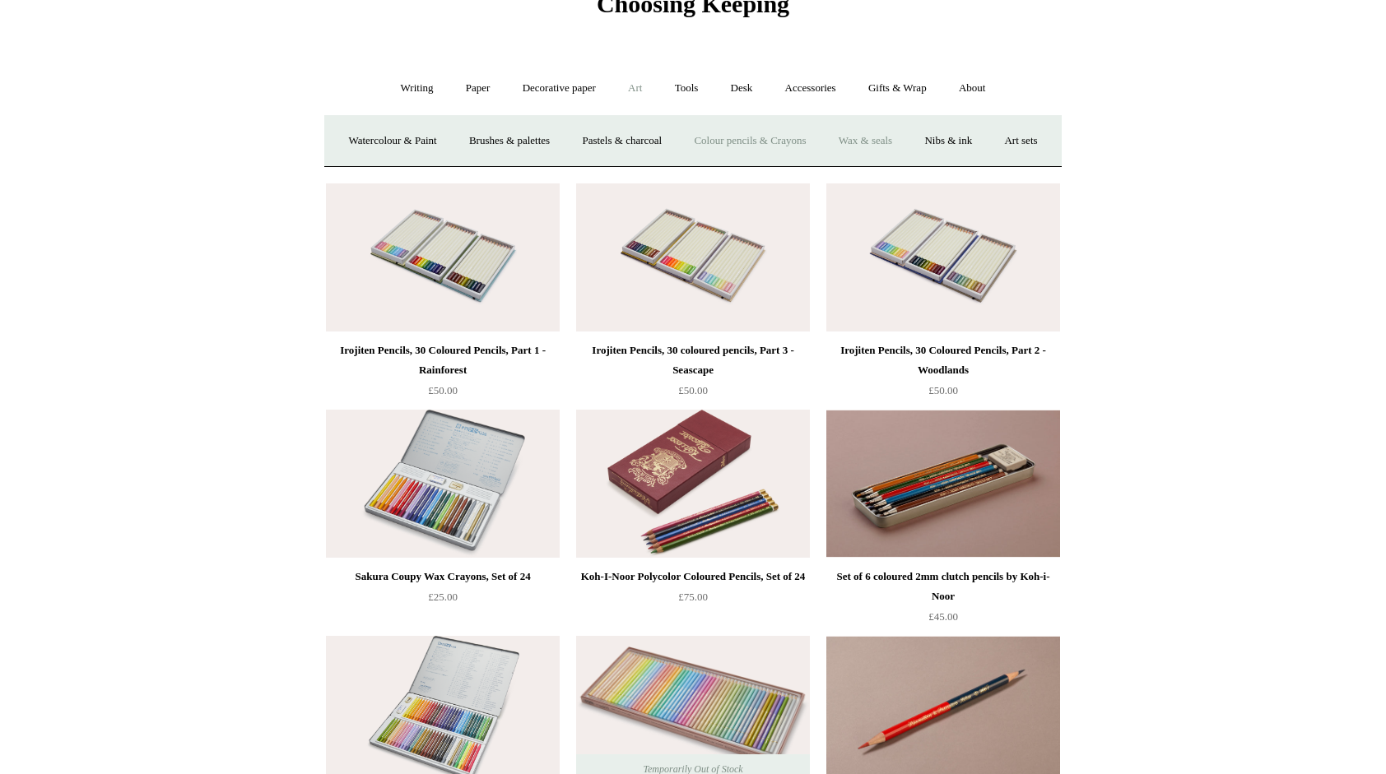
click at [907, 141] on link "Wax & seals" at bounding box center [865, 141] width 83 height 44
